Goal: Navigation & Orientation: Find specific page/section

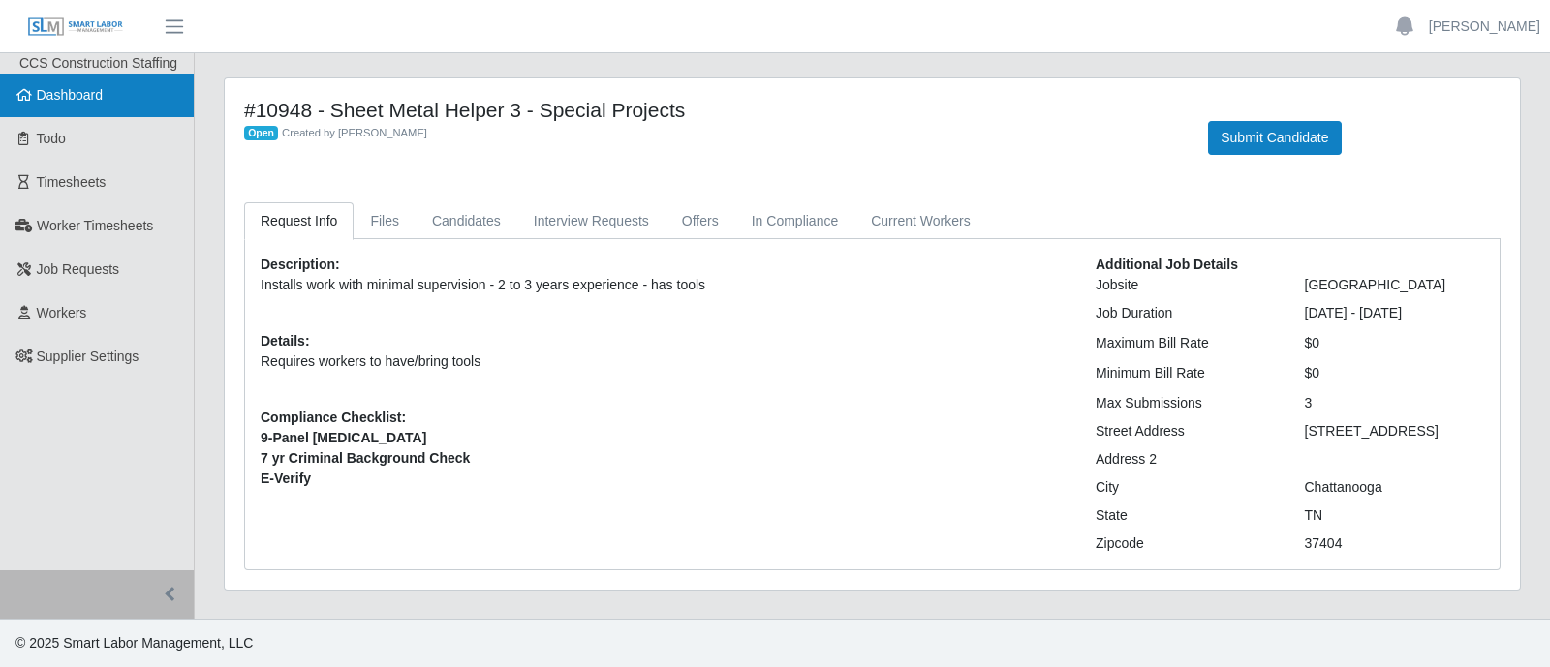
click at [93, 76] on link "Dashboard" at bounding box center [97, 96] width 194 height 44
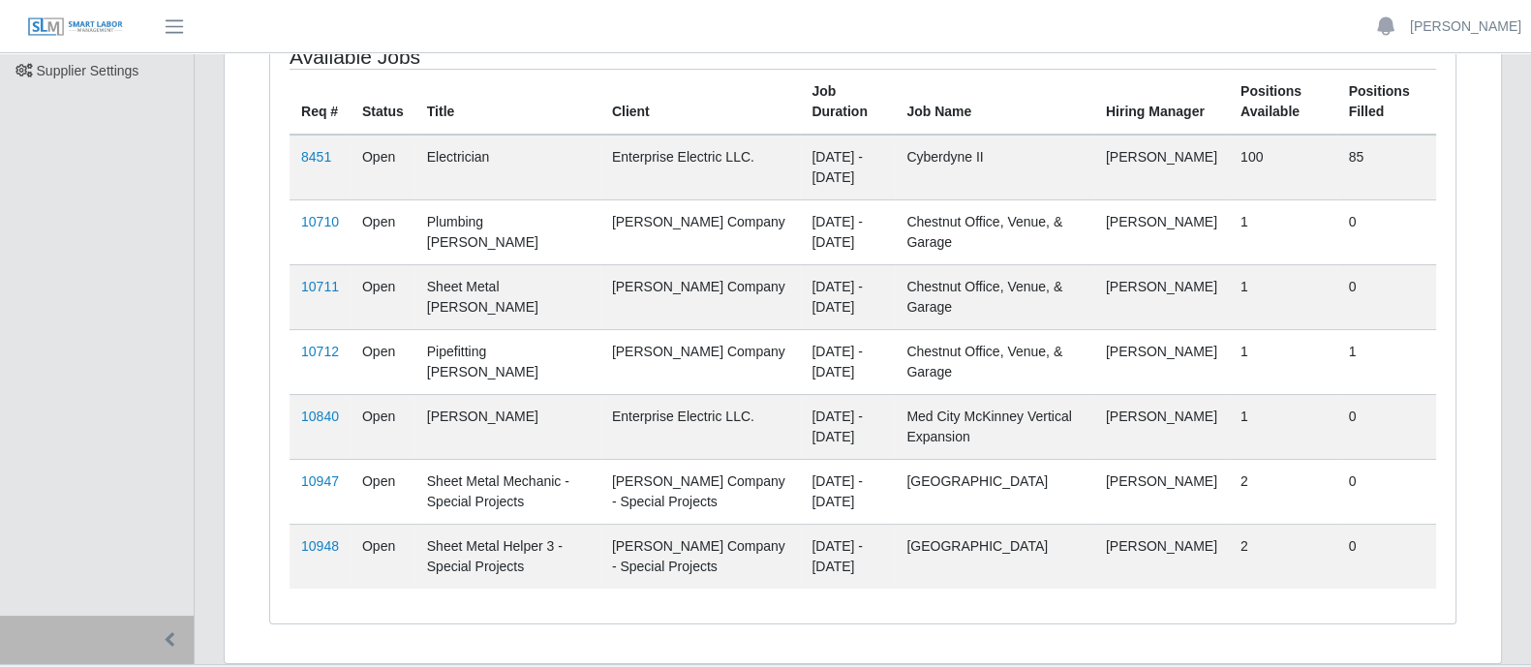
scroll to position [326, 0]
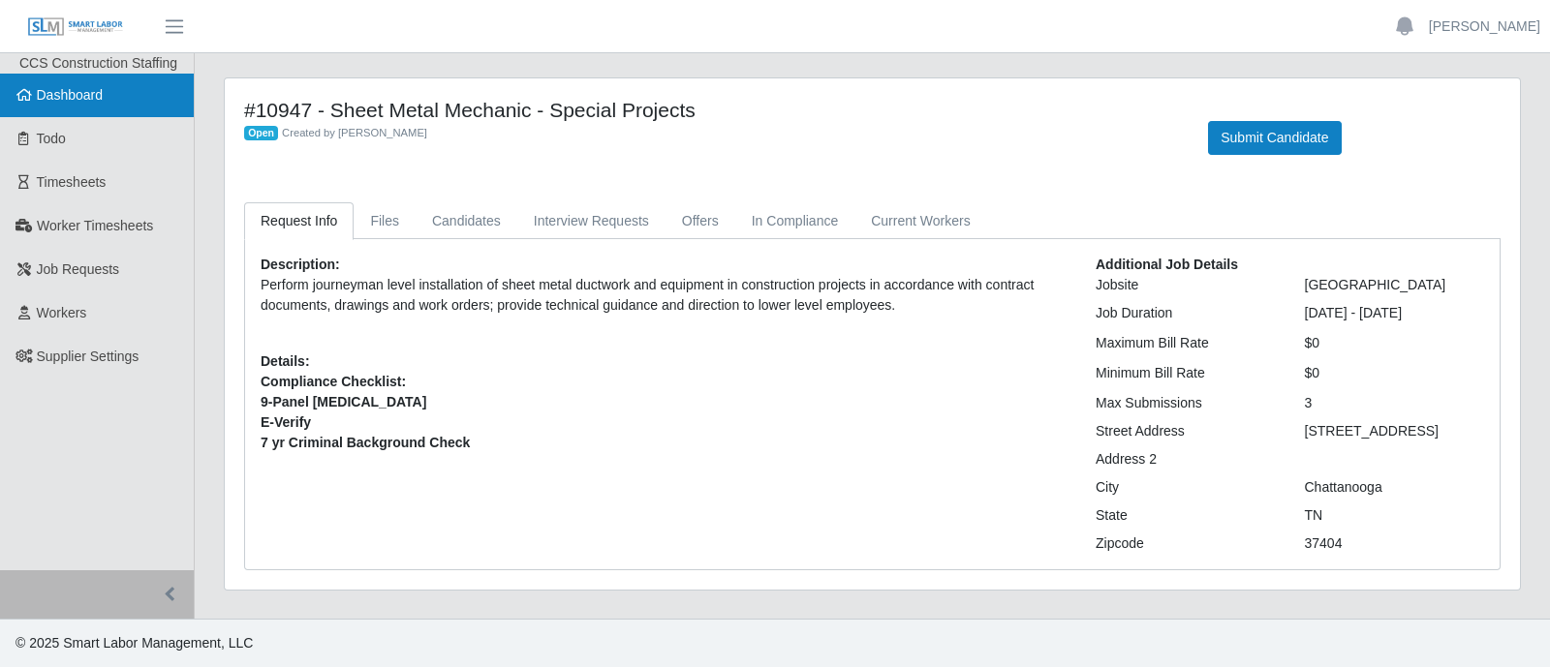
click at [134, 88] on link "Dashboard" at bounding box center [97, 96] width 194 height 44
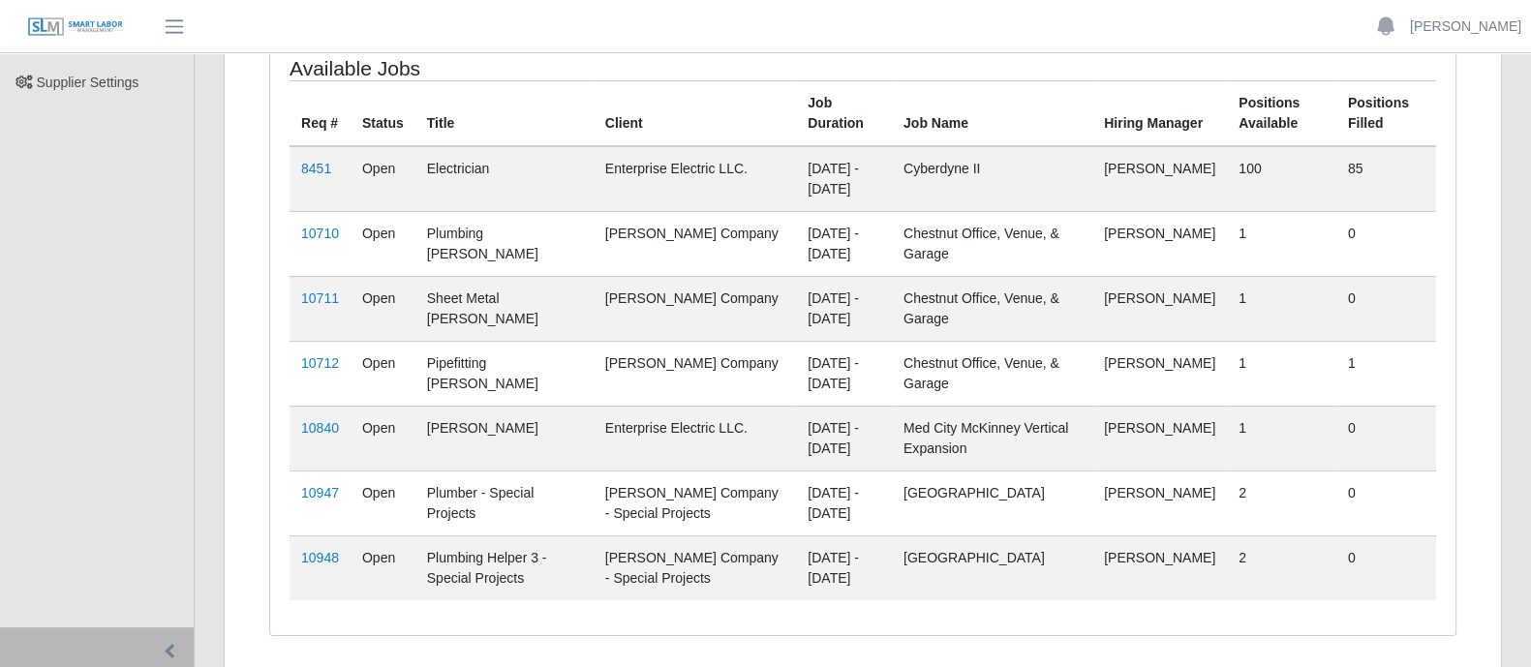
scroll to position [326, 0]
